Goal: Navigation & Orientation: Go to known website

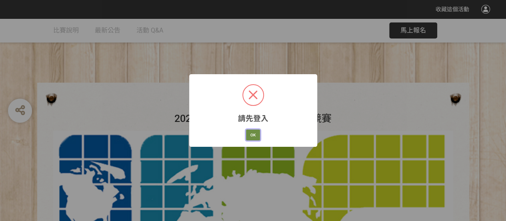
click at [258, 136] on button "OK" at bounding box center [253, 134] width 14 height 11
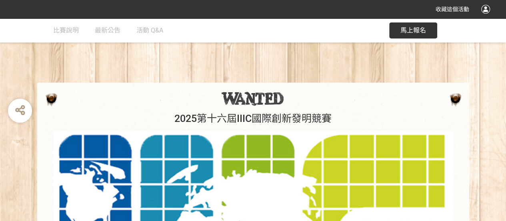
click at [486, 11] on div at bounding box center [486, 9] width 9 height 9
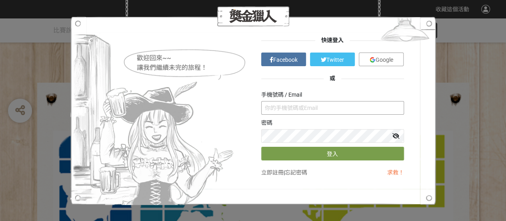
click at [272, 110] on input "text" at bounding box center [332, 108] width 143 height 14
type input "磣"
type input "[EMAIL_ADDRESS][DOMAIN_NAME]"
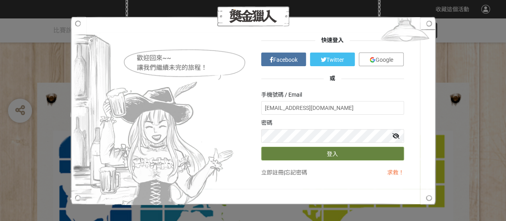
click at [272, 151] on button "登入" at bounding box center [332, 154] width 143 height 14
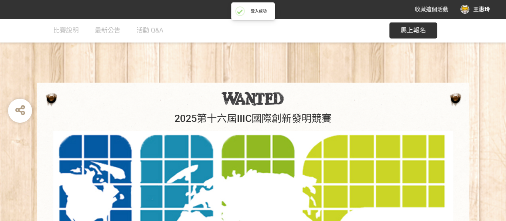
click at [472, 9] on div "王惠玲" at bounding box center [476, 9] width 30 height 9
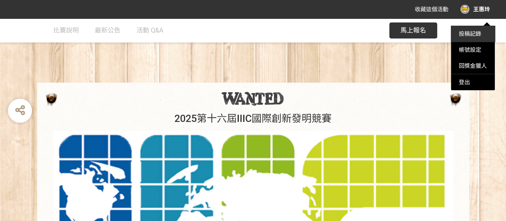
click at [470, 36] on link "投稿記錄" at bounding box center [470, 33] width 22 height 6
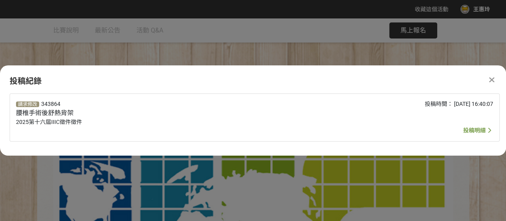
click at [471, 132] on span "投稿明細" at bounding box center [475, 130] width 22 height 6
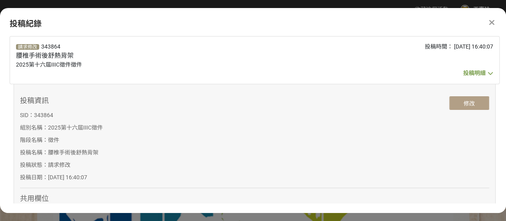
click at [468, 105] on button "修改" at bounding box center [470, 103] width 40 height 14
select select "無專利"
select select "電子郵件"
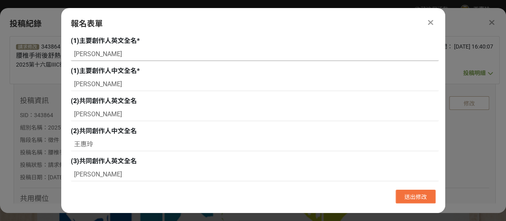
drag, startPoint x: 74, startPoint y: 54, endPoint x: 90, endPoint y: 53, distance: 16.4
click at [90, 53] on input "TSAI WAN LING" at bounding box center [255, 54] width 368 height 14
click at [105, 52] on input "WAN LING" at bounding box center [255, 54] width 368 height 14
paste input "TSAI"
type input "WAN LING TSAI"
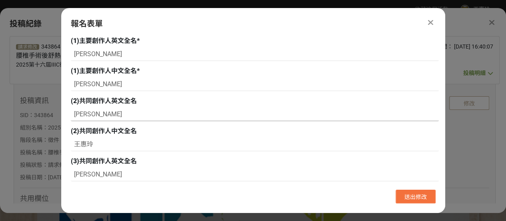
drag, startPoint x: 74, startPoint y: 116, endPoint x: 94, endPoint y: 117, distance: 20.1
click at [94, 117] on input "WANG HUI LING" at bounding box center [255, 114] width 368 height 14
click at [116, 114] on input "HUI LING" at bounding box center [255, 114] width 368 height 14
paste input "WANG"
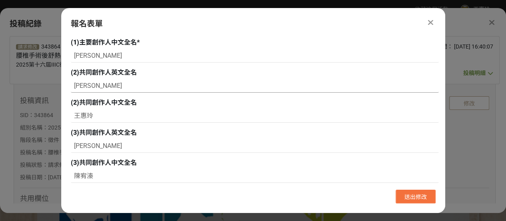
scroll to position [40, 0]
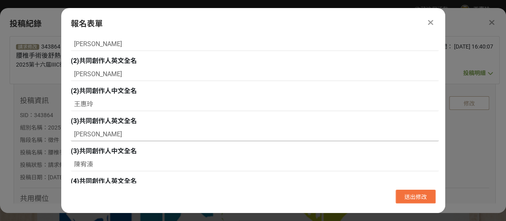
type input "HUI LING WANG"
drag, startPoint x: 72, startPoint y: 134, endPoint x: 92, endPoint y: 134, distance: 19.6
click at [92, 134] on input "CHEN YOU JHEN" at bounding box center [255, 134] width 368 height 14
click at [110, 134] on input "YOU JHEN" at bounding box center [255, 134] width 368 height 14
paste input "CHEN"
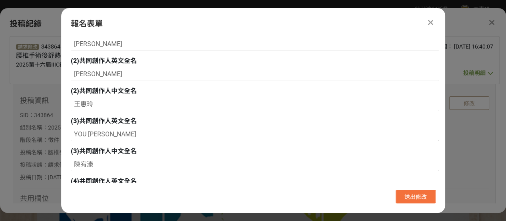
scroll to position [80, 0]
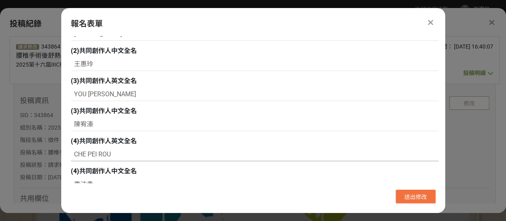
type input "YOU JHEN CHEN"
drag, startPoint x: 74, startPoint y: 154, endPoint x: 87, endPoint y: 153, distance: 13.3
click at [87, 153] on input "CHE PEI ROU" at bounding box center [255, 154] width 368 height 14
click at [104, 153] on input "PEI ROU" at bounding box center [255, 154] width 368 height 14
paste input "CHE"
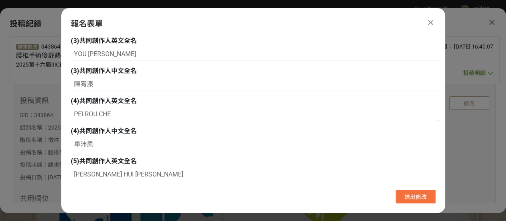
scroll to position [160, 0]
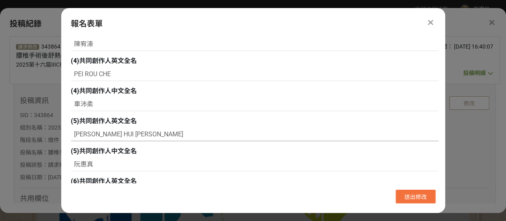
type input "PEI ROU CHE"
drag, startPoint x: 75, startPoint y: 136, endPoint x: 88, endPoint y: 134, distance: 13.4
click at [88, 134] on input "JUAN HUI CHEN" at bounding box center [255, 134] width 368 height 14
click at [104, 133] on input "HUI CHEN" at bounding box center [255, 134] width 368 height 14
paste input "JUAN"
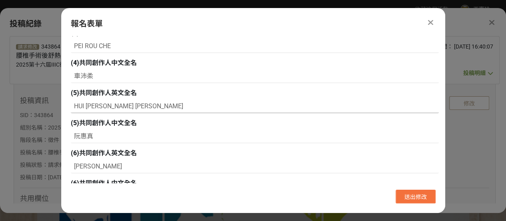
scroll to position [200, 0]
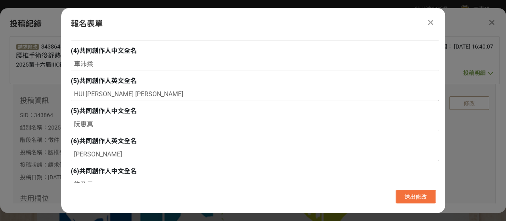
type input "HUI CHEN JUAN"
drag, startPoint x: 72, startPoint y: 155, endPoint x: 88, endPoint y: 155, distance: 16.0
click at [88, 155] on input "HSU NAI YUN" at bounding box center [255, 154] width 368 height 14
click at [112, 154] on input "NAI YUN" at bounding box center [255, 154] width 368 height 14
paste input "HSU"
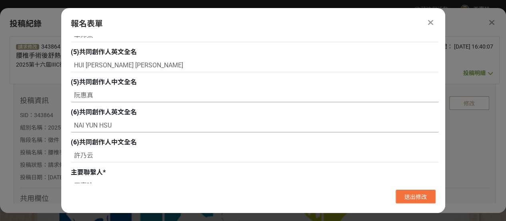
scroll to position [240, 0]
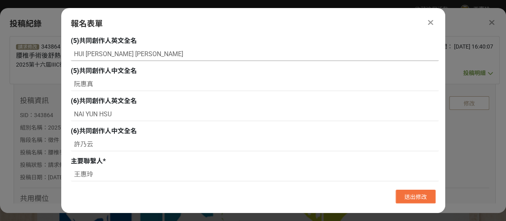
type input "NAI YUN HSU"
click at [81, 54] on input "HUI CHEN JUAN" at bounding box center [255, 54] width 368 height 14
drag, startPoint x: 77, startPoint y: 53, endPoint x: 84, endPoint y: 53, distance: 7.2
click at [84, 53] on input "HUI CHEN JUAN" at bounding box center [255, 54] width 368 height 14
click at [89, 54] on input "Hui CHEN JUAN" at bounding box center [255, 54] width 368 height 14
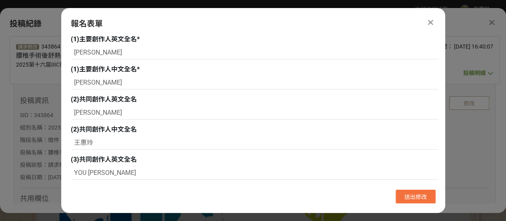
scroll to position [0, 0]
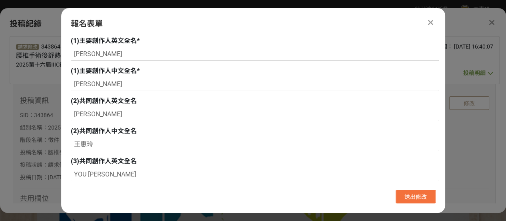
type input "Hui Chen JUAN"
drag, startPoint x: 79, startPoint y: 52, endPoint x: 87, endPoint y: 52, distance: 8.4
click at [87, 52] on input "WAN LING TSAI" at bounding box center [255, 54] width 368 height 14
drag, startPoint x: 90, startPoint y: 54, endPoint x: 100, endPoint y: 54, distance: 10.0
click at [100, 54] on input "Wan-LING TSAI" at bounding box center [255, 54] width 368 height 14
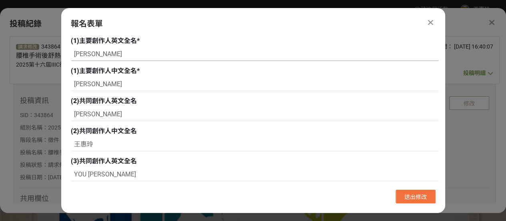
drag, startPoint x: 105, startPoint y: 54, endPoint x: 118, endPoint y: 54, distance: 12.4
click at [118, 54] on input "Wan-Ling TSAI" at bounding box center [255, 54] width 368 height 14
type input "[PERSON_NAME]"
drag, startPoint x: 78, startPoint y: 113, endPoint x: 85, endPoint y: 114, distance: 7.2
click at [85, 114] on input "HUI LING WANG" at bounding box center [255, 114] width 368 height 14
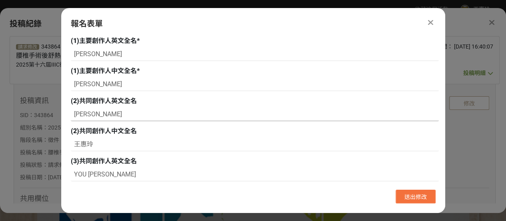
drag, startPoint x: 88, startPoint y: 114, endPoint x: 98, endPoint y: 114, distance: 9.6
click at [98, 114] on input "Hui-LING WANG" at bounding box center [255, 114] width 368 height 14
drag, startPoint x: 105, startPoint y: 114, endPoint x: 119, endPoint y: 113, distance: 14.1
click at [119, 113] on input "Hui-Ling WANG" at bounding box center [255, 114] width 368 height 14
type input "Hui-Ling Wang"
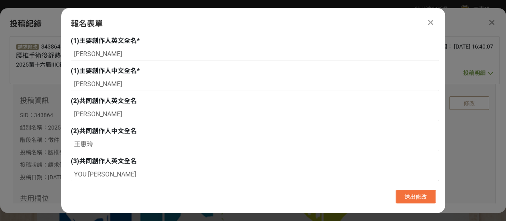
drag, startPoint x: 77, startPoint y: 174, endPoint x: 87, endPoint y: 174, distance: 10.4
click at [87, 174] on input "YOU JHEN CHEN" at bounding box center [255, 174] width 368 height 14
drag, startPoint x: 90, startPoint y: 174, endPoint x: 101, endPoint y: 174, distance: 11.6
click at [101, 174] on input "You-JHEN CHEN" at bounding box center [255, 174] width 368 height 14
drag, startPoint x: 107, startPoint y: 174, endPoint x: 118, endPoint y: 174, distance: 11.6
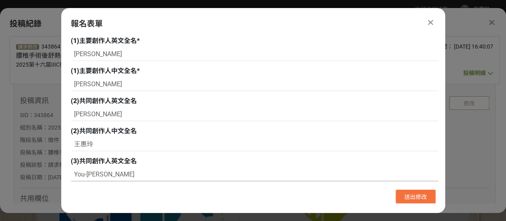
click at [118, 174] on input "You-Jhen CHEN" at bounding box center [255, 174] width 368 height 14
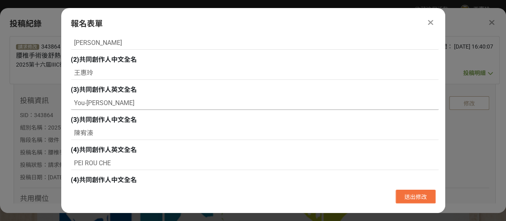
scroll to position [80, 0]
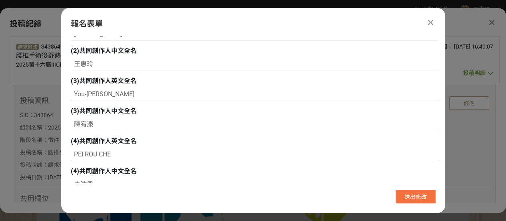
type input "You-Jhen Chen"
drag, startPoint x: 77, startPoint y: 154, endPoint x: 86, endPoint y: 153, distance: 8.8
click at [86, 153] on input "PEI ROU CHE" at bounding box center [255, 154] width 368 height 14
drag, startPoint x: 88, startPoint y: 155, endPoint x: 96, endPoint y: 155, distance: 8.4
click at [96, 155] on input "Pei-ROU CHE" at bounding box center [255, 154] width 368 height 14
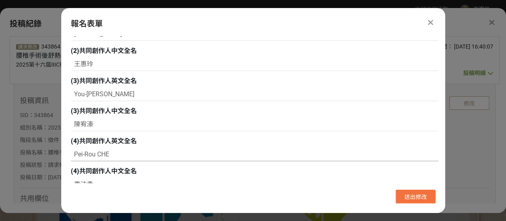
drag, startPoint x: 101, startPoint y: 153, endPoint x: 109, endPoint y: 153, distance: 8.0
click at [109, 153] on input "Pei-Rou CHE" at bounding box center [255, 154] width 368 height 14
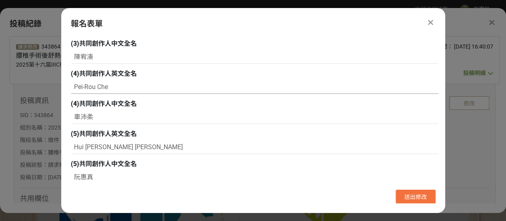
scroll to position [160, 0]
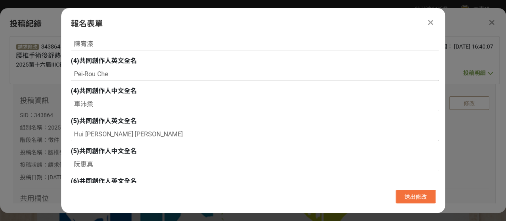
type input "Pei-Rou Che"
click at [85, 135] on input "Hui Chen JUAN" at bounding box center [255, 134] width 368 height 14
drag, startPoint x: 104, startPoint y: 134, endPoint x: 117, endPoint y: 134, distance: 13.6
click at [117, 134] on input "Hui-Chen JUAN" at bounding box center [255, 134] width 368 height 14
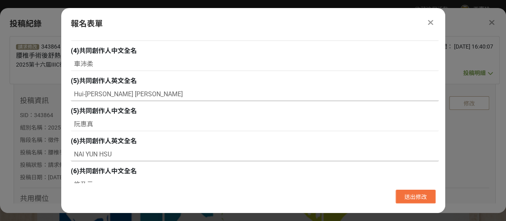
type input "Hui-Chen Juan"
drag, startPoint x: 78, startPoint y: 156, endPoint x: 86, endPoint y: 156, distance: 8.0
click at [86, 156] on input "NAI YUN HSU" at bounding box center [255, 154] width 368 height 14
drag, startPoint x: 89, startPoint y: 156, endPoint x: 96, endPoint y: 156, distance: 7.2
click at [96, 156] on input "Nai-YUN HSU" at bounding box center [255, 154] width 368 height 14
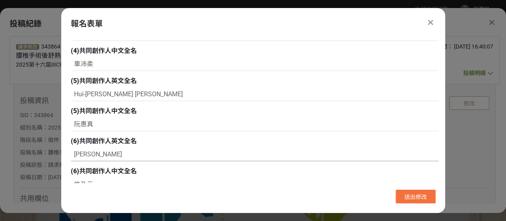
drag, startPoint x: 103, startPoint y: 154, endPoint x: 111, endPoint y: 154, distance: 8.4
click at [111, 154] on input "Nai-Yun HSU" at bounding box center [255, 154] width 368 height 14
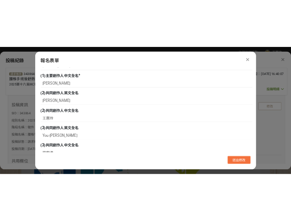
scroll to position [0, 0]
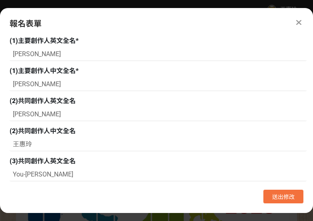
type input "Nai-Yun Hsu"
drag, startPoint x: 13, startPoint y: 54, endPoint x: 56, endPoint y: 54, distance: 43.6
click at [56, 54] on input "Wan-Ling Tsai" at bounding box center [158, 54] width 297 height 14
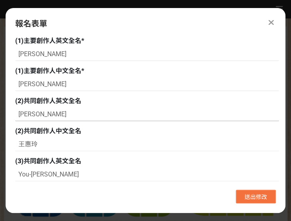
drag, startPoint x: 18, startPoint y: 115, endPoint x: 61, endPoint y: 115, distance: 43.6
click at [61, 115] on input "Hui-Ling Wang" at bounding box center [147, 114] width 264 height 14
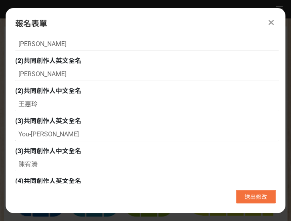
drag, startPoint x: 19, startPoint y: 134, endPoint x: 61, endPoint y: 134, distance: 42.0
click at [61, 134] on input "You-Jhen Chen" at bounding box center [147, 134] width 264 height 14
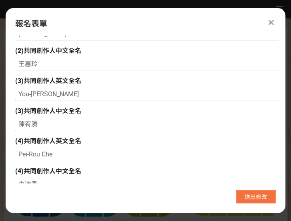
scroll to position [160, 0]
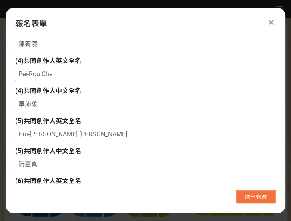
drag, startPoint x: 18, startPoint y: 74, endPoint x: 52, endPoint y: 74, distance: 34.4
click at [52, 74] on input "Pei-Rou Che" at bounding box center [147, 74] width 264 height 14
drag, startPoint x: 18, startPoint y: 135, endPoint x: 63, endPoint y: 137, distance: 44.9
click at [63, 137] on input "Hui-Chen Juan" at bounding box center [147, 134] width 264 height 14
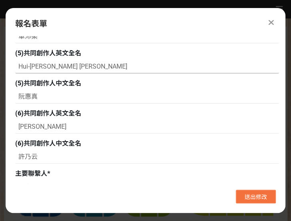
scroll to position [240, 0]
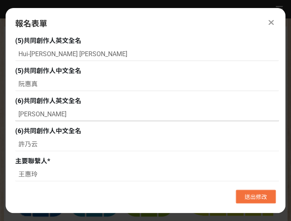
drag, startPoint x: 19, startPoint y: 114, endPoint x: 67, endPoint y: 113, distance: 48.4
click at [67, 113] on input "Nai-Yun Hsu" at bounding box center [147, 114] width 264 height 14
click at [253, 199] on span "送出修改" at bounding box center [256, 196] width 22 height 6
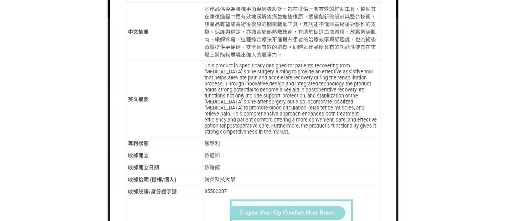
scroll to position [491, 0]
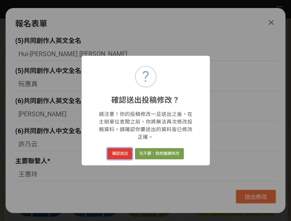
click at [122, 148] on button "確認送出" at bounding box center [119, 153] width 25 height 11
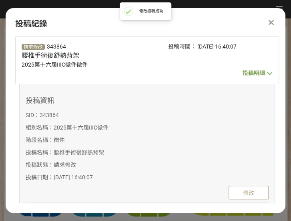
click at [270, 21] on icon at bounding box center [271, 22] width 5 height 8
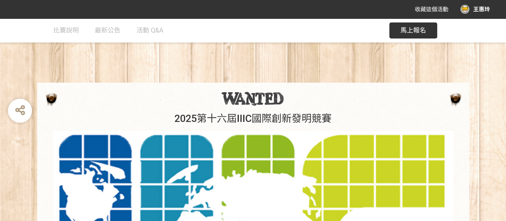
click at [470, 10] on div "王惠玲" at bounding box center [476, 9] width 30 height 9
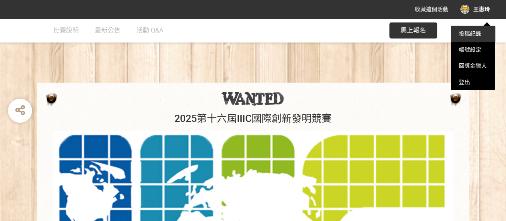
click at [468, 36] on link "投稿記錄" at bounding box center [470, 33] width 22 height 6
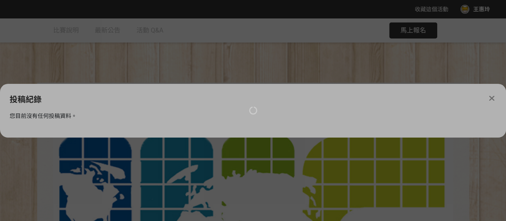
click at [492, 97] on div at bounding box center [253, 110] width 506 height 221
click at [493, 99] on div at bounding box center [253, 110] width 506 height 221
click at [255, 53] on div at bounding box center [253, 110] width 506 height 221
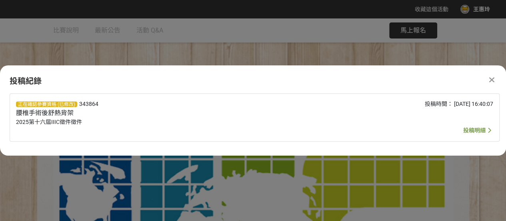
click at [471, 131] on span "投稿明細" at bounding box center [475, 130] width 22 height 6
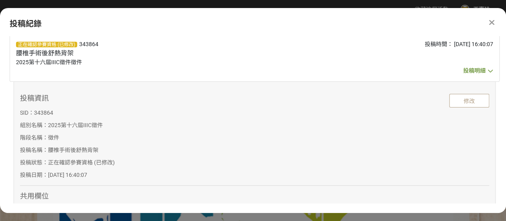
scroll to position [0, 0]
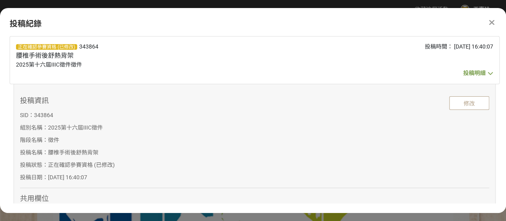
click at [486, 73] on icon at bounding box center [491, 73] width 10 height 8
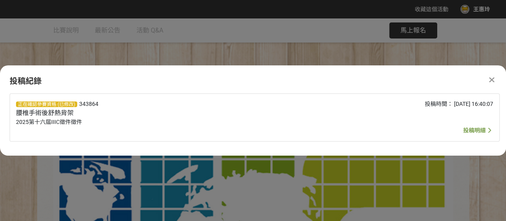
click at [491, 80] on icon at bounding box center [492, 80] width 5 height 8
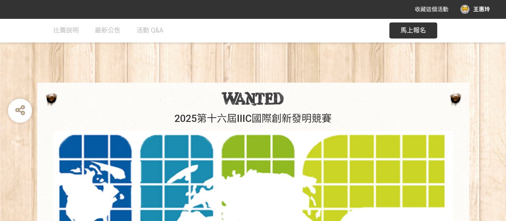
click at [475, 11] on div "王惠玲" at bounding box center [476, 9] width 30 height 9
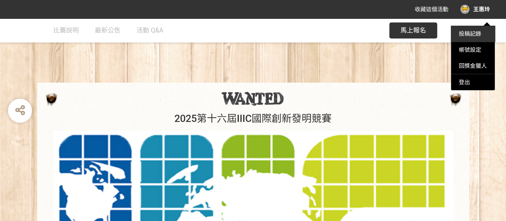
click at [459, 35] on link "投稿記錄" at bounding box center [470, 33] width 22 height 6
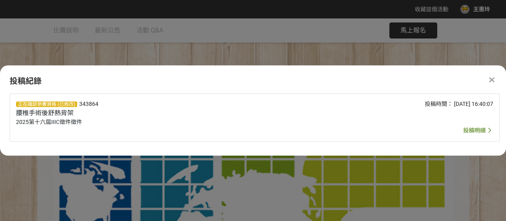
click at [490, 79] on icon at bounding box center [492, 80] width 5 height 8
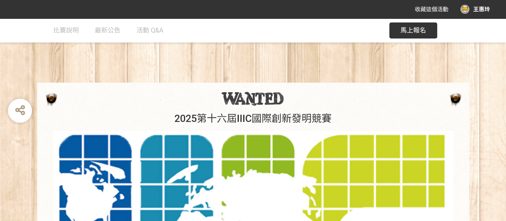
click at [465, 12] on div "王惠玲" at bounding box center [476, 9] width 30 height 9
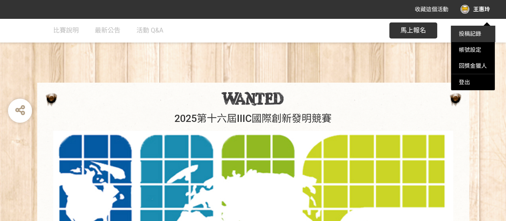
click at [466, 31] on link "投稿記錄" at bounding box center [470, 33] width 22 height 6
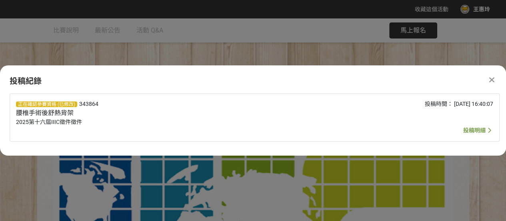
click at [473, 131] on span "投稿明細" at bounding box center [475, 130] width 22 height 6
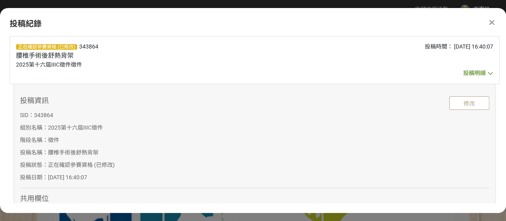
click at [491, 21] on icon at bounding box center [492, 22] width 5 height 8
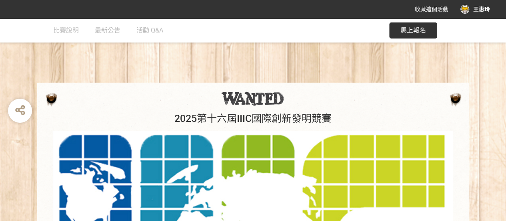
click at [478, 8] on div "王惠玲" at bounding box center [476, 9] width 30 height 9
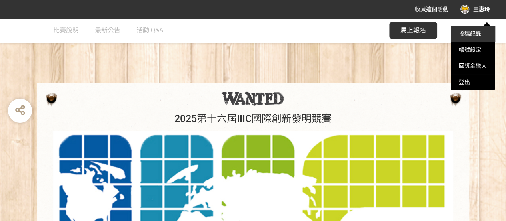
click at [470, 32] on link "投稿記錄" at bounding box center [470, 33] width 22 height 6
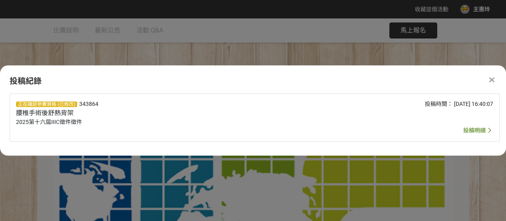
click at [493, 78] on icon at bounding box center [492, 80] width 5 height 8
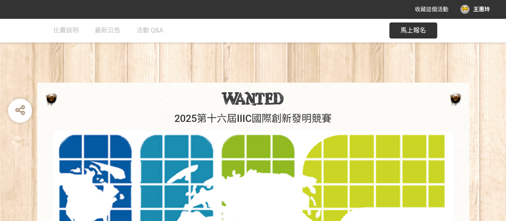
click at [408, 34] on span "馬上報名" at bounding box center [414, 30] width 26 height 8
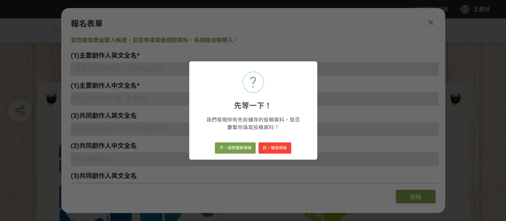
type input "Wan-Ling Tsai"
type input "pt385@fy.edu.tw"
type input "0921685713"
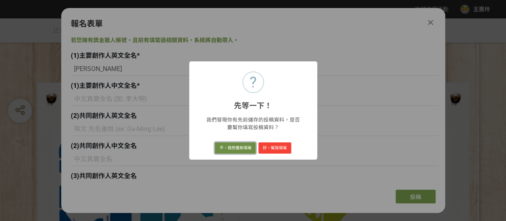
click at [247, 148] on button "不，我想重新填寫" at bounding box center [235, 147] width 41 height 11
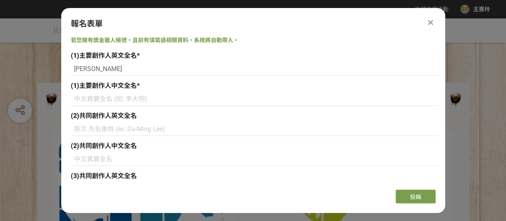
click at [430, 20] on icon at bounding box center [430, 22] width 5 height 8
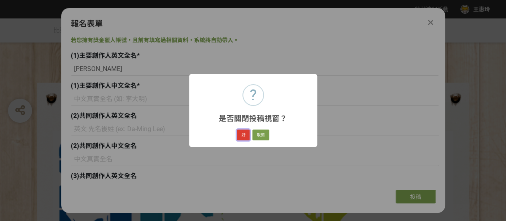
click at [242, 135] on button "好" at bounding box center [243, 134] width 13 height 11
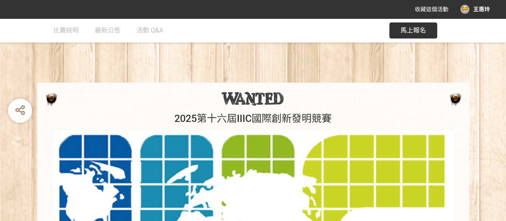
click at [464, 8] on div "王惠玲" at bounding box center [476, 9] width 30 height 9
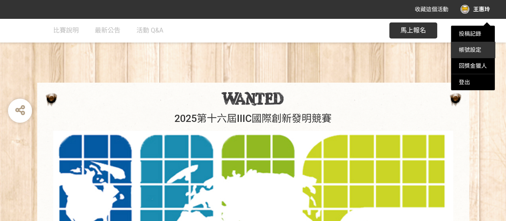
click at [469, 50] on link "帳號設定" at bounding box center [470, 49] width 22 height 6
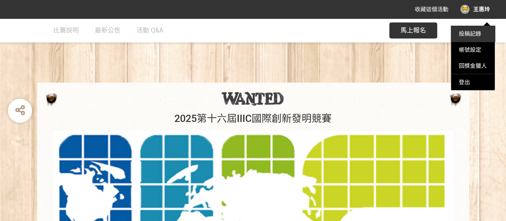
click at [469, 31] on link "投稿記錄" at bounding box center [470, 33] width 22 height 6
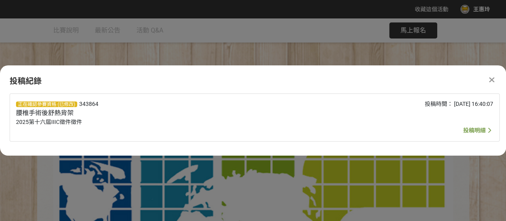
click at [490, 78] on icon at bounding box center [492, 80] width 5 height 8
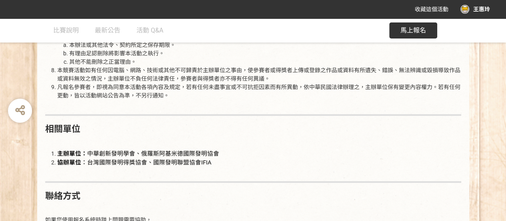
scroll to position [1049, 0]
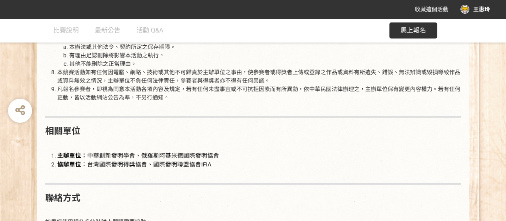
click at [478, 8] on div "王惠玲" at bounding box center [476, 9] width 30 height 9
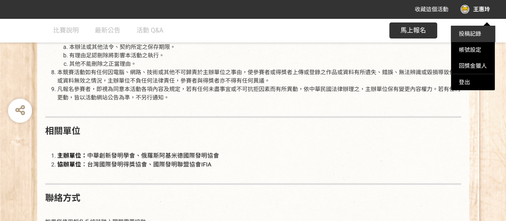
click at [473, 37] on li "投稿記錄" at bounding box center [473, 34] width 44 height 16
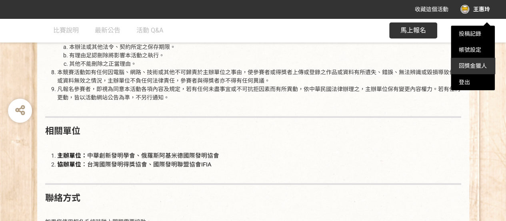
click at [463, 65] on link "回獎金獵人" at bounding box center [473, 65] width 28 height 6
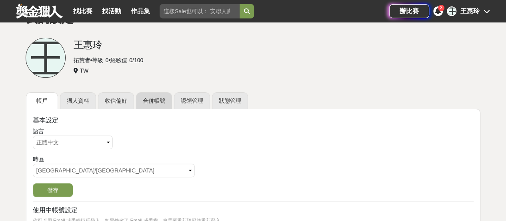
scroll to position [80, 0]
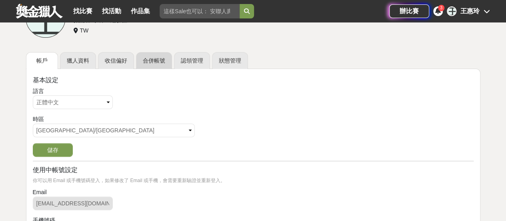
click at [155, 59] on link "合併帳號" at bounding box center [154, 60] width 36 height 17
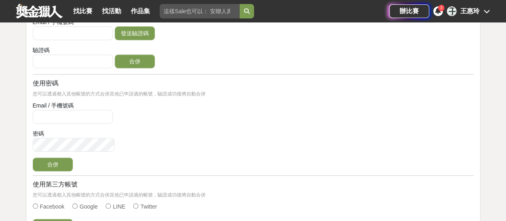
scroll to position [80, 0]
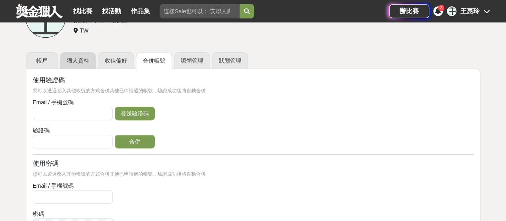
click at [82, 60] on link "獵人資料" at bounding box center [78, 60] width 36 height 17
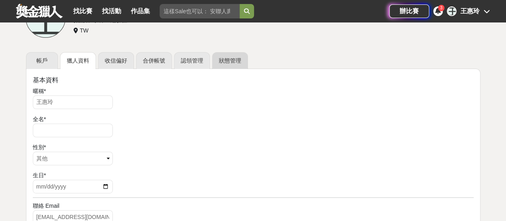
click at [227, 62] on link "狀態管理" at bounding box center [230, 60] width 36 height 17
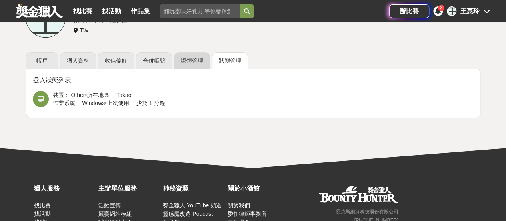
click at [188, 61] on link "認領管理" at bounding box center [192, 60] width 36 height 17
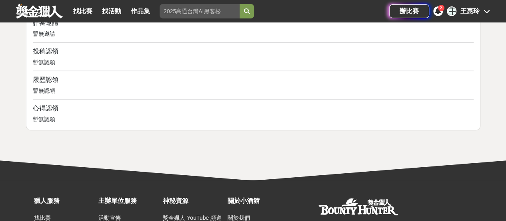
scroll to position [75, 0]
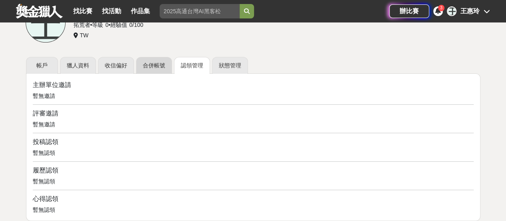
click at [160, 62] on link "合併帳號" at bounding box center [154, 65] width 36 height 17
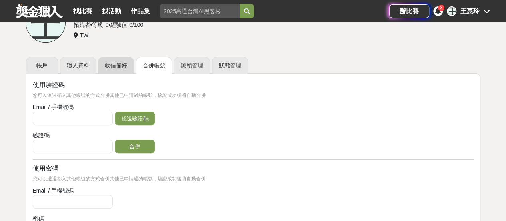
click at [115, 66] on link "收信偏好" at bounding box center [116, 65] width 36 height 17
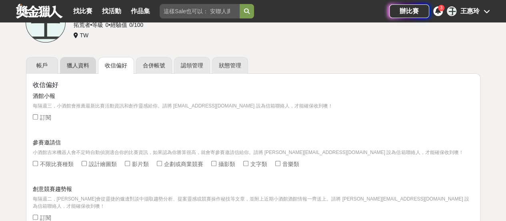
click at [79, 64] on link "獵人資料" at bounding box center [78, 65] width 36 height 17
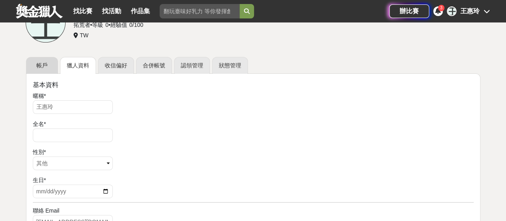
click at [42, 63] on link "帳戶" at bounding box center [42, 65] width 32 height 17
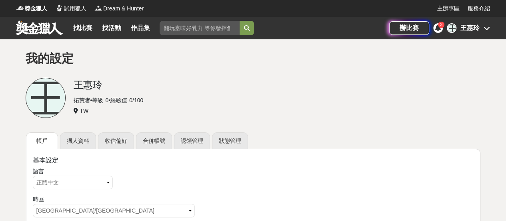
click at [440, 28] on icon at bounding box center [439, 27] width 6 height 6
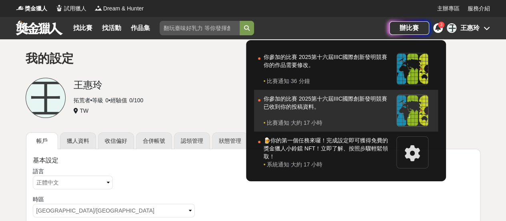
click at [298, 106] on div "你參加的比賽 2025第十六屆IIIC國際創新發明競賽 已收到你的投稿資料。" at bounding box center [328, 106] width 129 height 24
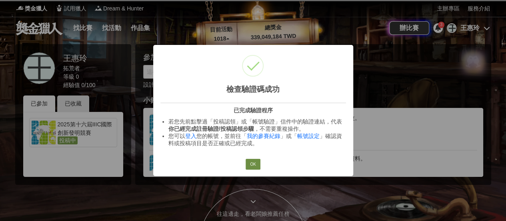
click at [254, 162] on button "OK" at bounding box center [253, 164] width 14 height 11
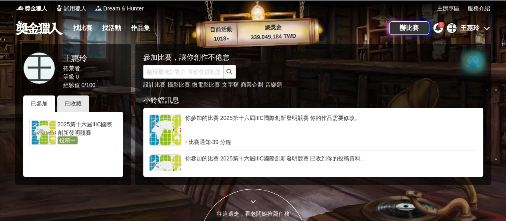
click at [485, 28] on icon at bounding box center [487, 28] width 6 height 6
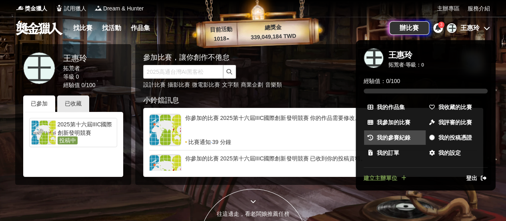
click at [381, 133] on span "我的參賽紀錄" at bounding box center [394, 137] width 34 height 8
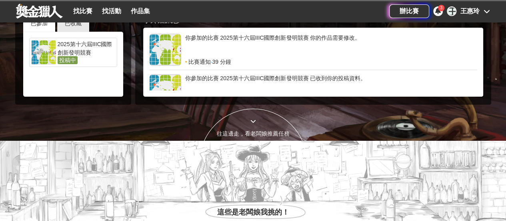
click at [245, 81] on div "你參加的比賽 2025第十六屆IIIC國際創新發明競賽 已收到你的投稿資料。" at bounding box center [331, 86] width 292 height 24
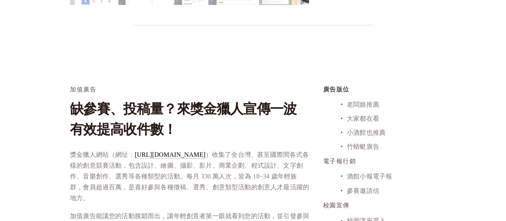
scroll to position [561, 0]
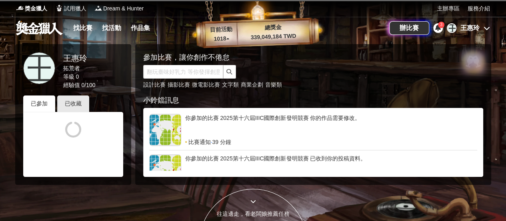
click at [472, 26] on div "王惠玲" at bounding box center [470, 28] width 19 height 10
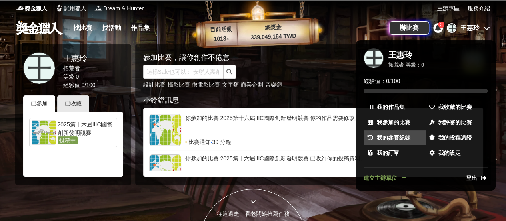
click at [389, 137] on span "我的參賽紀錄" at bounding box center [394, 137] width 34 height 8
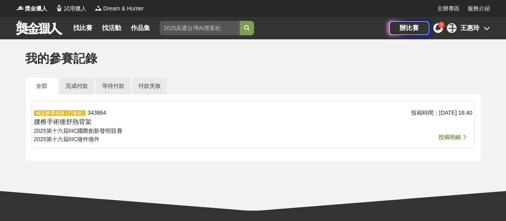
click at [470, 29] on div "王惠玲" at bounding box center [470, 28] width 19 height 10
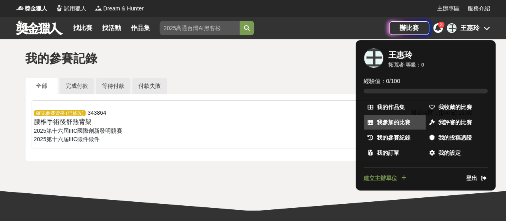
click at [396, 121] on span "我參加的比賽" at bounding box center [394, 122] width 34 height 8
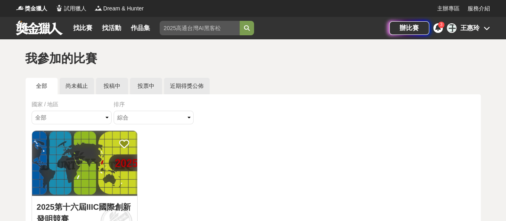
click at [475, 30] on div "王惠玲" at bounding box center [470, 28] width 19 height 10
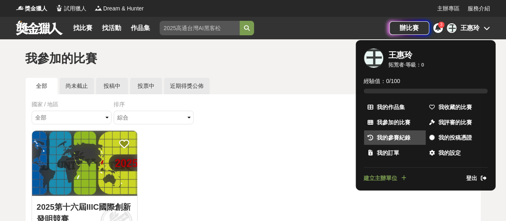
click at [382, 136] on span "我的參賽紀錄" at bounding box center [394, 137] width 34 height 8
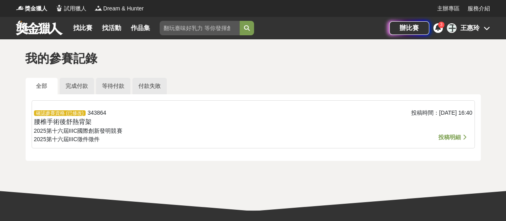
click at [466, 28] on div "王惠玲" at bounding box center [470, 28] width 19 height 10
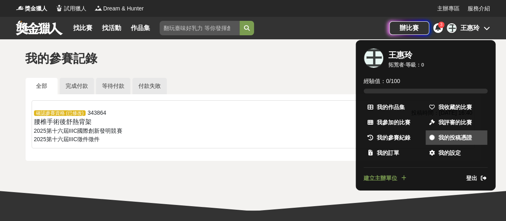
click at [449, 137] on span "我的投稿憑證" at bounding box center [456, 137] width 34 height 8
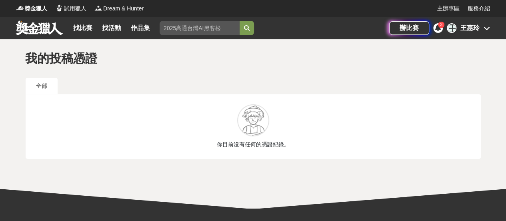
click at [464, 30] on div "王惠玲" at bounding box center [470, 28] width 19 height 10
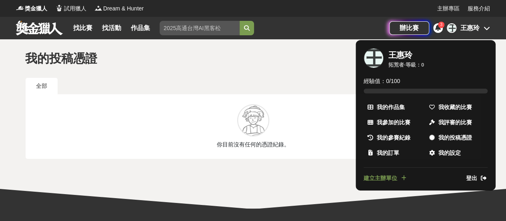
click at [193, 23] on div at bounding box center [253, 110] width 506 height 221
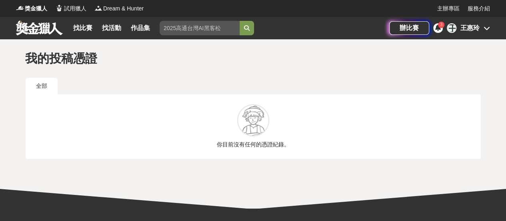
click at [191, 32] on input "search" at bounding box center [200, 28] width 80 height 14
paste input "343869"
type input "343869"
click button "submit" at bounding box center [247, 28] width 14 height 14
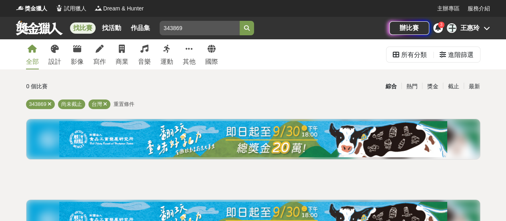
click at [461, 29] on div "王惠玲" at bounding box center [470, 28] width 19 height 10
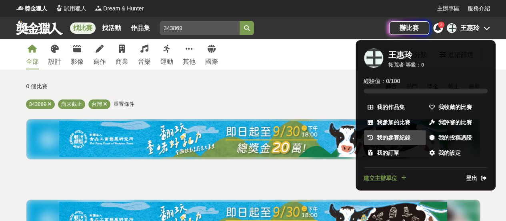
click at [386, 139] on span "我的參賽紀錄" at bounding box center [394, 137] width 34 height 8
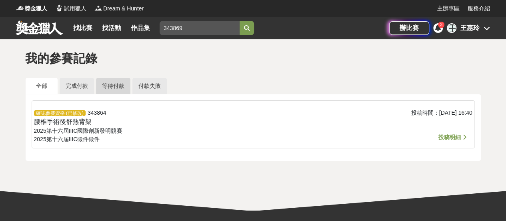
click at [113, 90] on link "等待付款" at bounding box center [113, 86] width 34 height 16
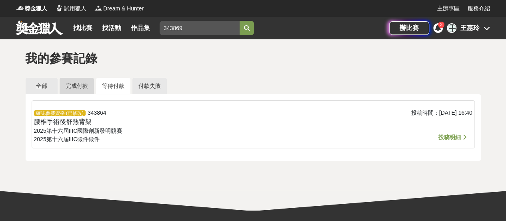
click at [86, 88] on link "完成付款" at bounding box center [77, 86] width 34 height 16
click at [111, 89] on link "等待付款" at bounding box center [113, 86] width 34 height 16
click at [449, 137] on span "投稿明細" at bounding box center [450, 137] width 22 height 6
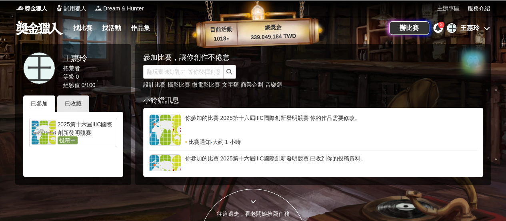
click at [444, 9] on link "主辦專區" at bounding box center [449, 8] width 22 height 8
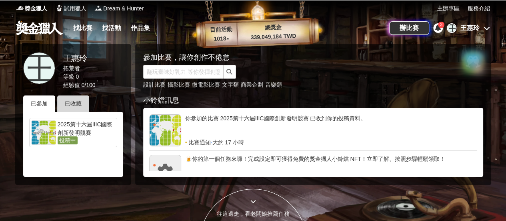
click at [78, 105] on div "已收藏" at bounding box center [73, 103] width 32 height 16
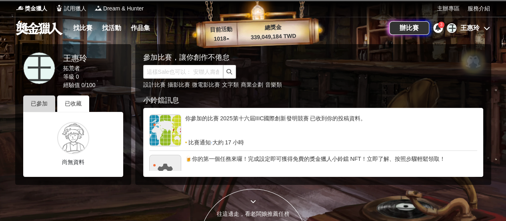
click at [40, 100] on div "已參加" at bounding box center [39, 103] width 32 height 16
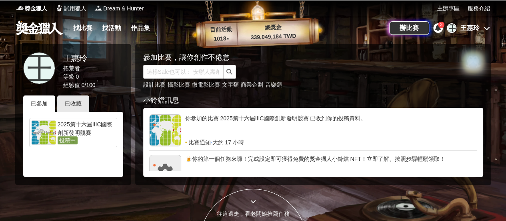
click at [66, 141] on span "投稿中" at bounding box center [68, 140] width 20 height 8
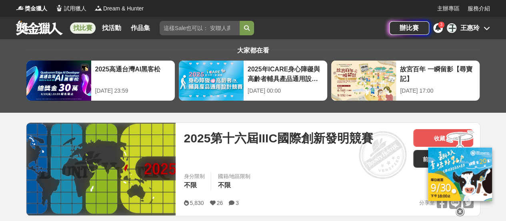
click at [468, 27] on div "王惠玲" at bounding box center [470, 28] width 19 height 10
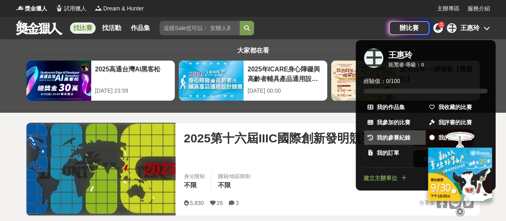
click at [386, 135] on span "我的參賽紀錄" at bounding box center [394, 137] width 34 height 8
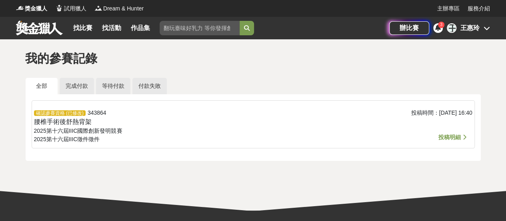
click at [467, 30] on div "王惠玲" at bounding box center [470, 28] width 19 height 10
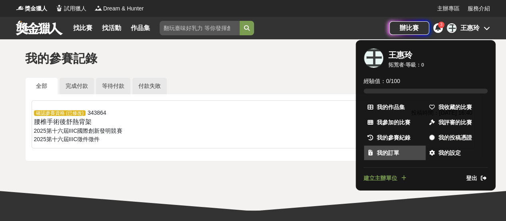
click at [390, 156] on span "我的訂單" at bounding box center [388, 153] width 22 height 8
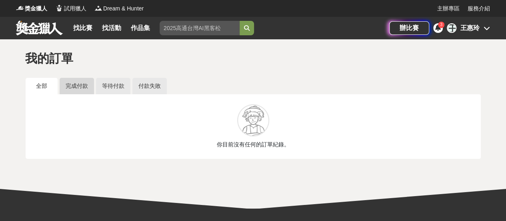
click at [76, 89] on link "完成付款" at bounding box center [77, 86] width 34 height 16
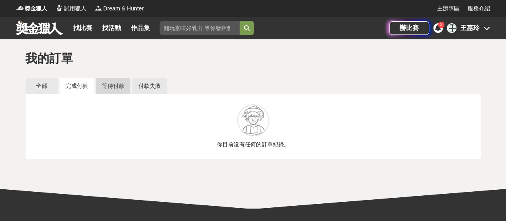
click at [111, 88] on link "等待付款" at bounding box center [113, 86] width 34 height 16
click at [452, 28] on div "王" at bounding box center [452, 28] width 10 height 10
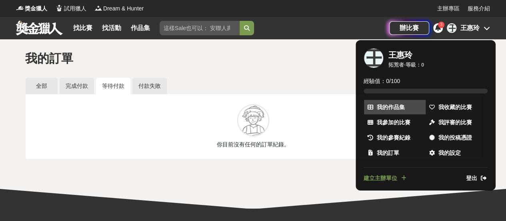
click at [389, 109] on span "我的作品集" at bounding box center [391, 107] width 28 height 8
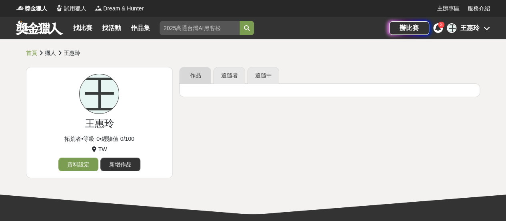
click at [196, 74] on link "作品" at bounding box center [195, 75] width 32 height 17
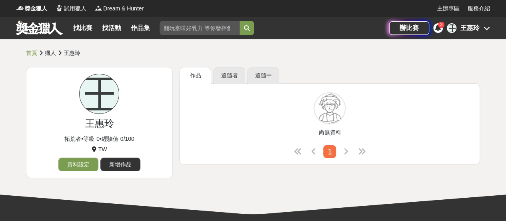
click at [329, 151] on span "1" at bounding box center [330, 151] width 4 height 9
click at [462, 29] on div "王惠玲" at bounding box center [470, 28] width 19 height 10
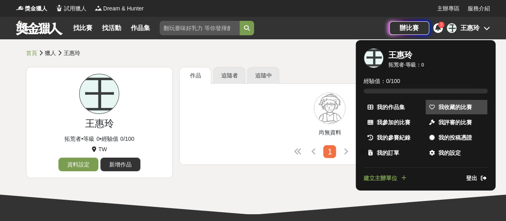
click at [439, 110] on span "我收藏的比賽" at bounding box center [456, 107] width 34 height 8
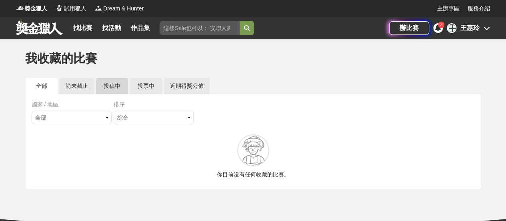
click at [110, 86] on link "投稿中" at bounding box center [112, 86] width 32 height 16
click at [107, 117] on select "全部 台灣 國際" at bounding box center [72, 118] width 80 height 14
click at [186, 120] on select "綜合 熱門 獎金 截止 最新" at bounding box center [154, 118] width 80 height 14
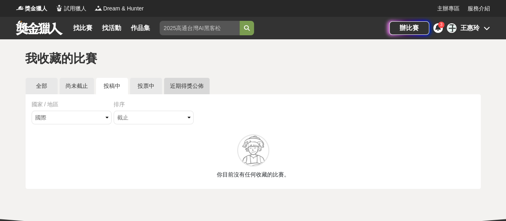
click at [181, 88] on link "近期得獎公佈" at bounding box center [187, 86] width 46 height 16
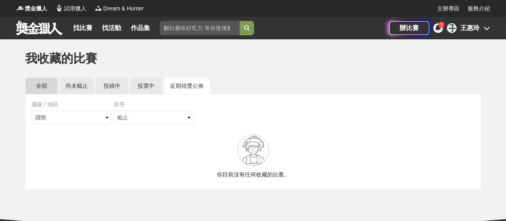
click at [42, 85] on link "全部" at bounding box center [42, 86] width 32 height 16
click at [466, 32] on div "王惠玲" at bounding box center [470, 28] width 19 height 10
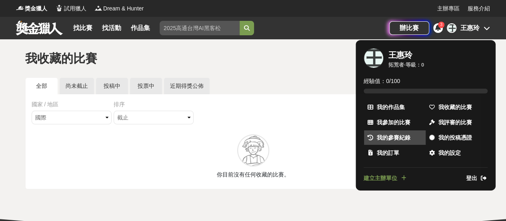
click at [385, 138] on span "我的參賽紀錄" at bounding box center [394, 137] width 34 height 8
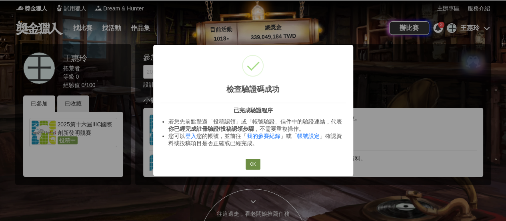
click at [252, 166] on button "OK" at bounding box center [253, 164] width 14 height 11
